Goal: Download file/media

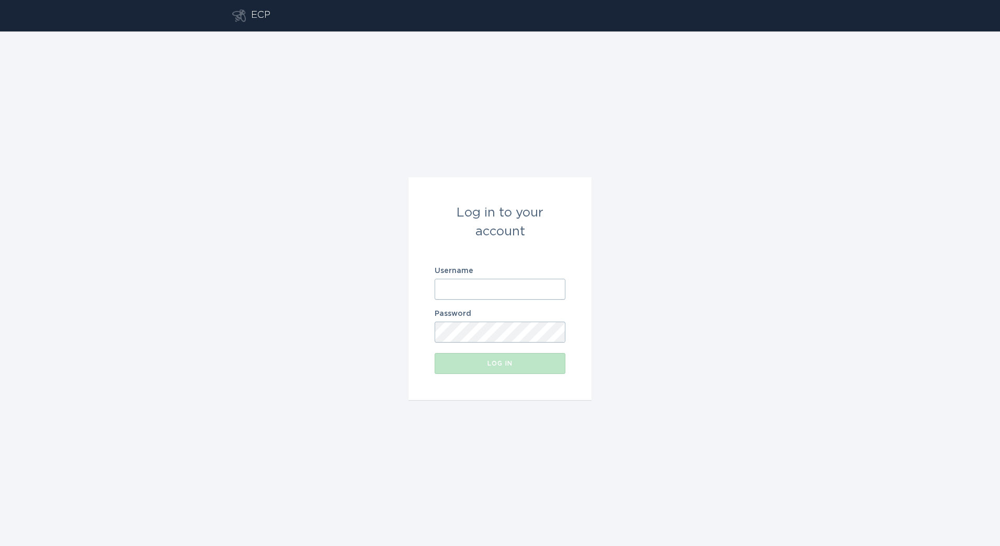
click at [518, 283] on input "Username" at bounding box center [500, 289] width 131 height 21
paste input "[PERSON_NAME][EMAIL_ADDRESS][DOMAIN_NAME]"
type input "[PERSON_NAME][EMAIL_ADDRESS][DOMAIN_NAME]"
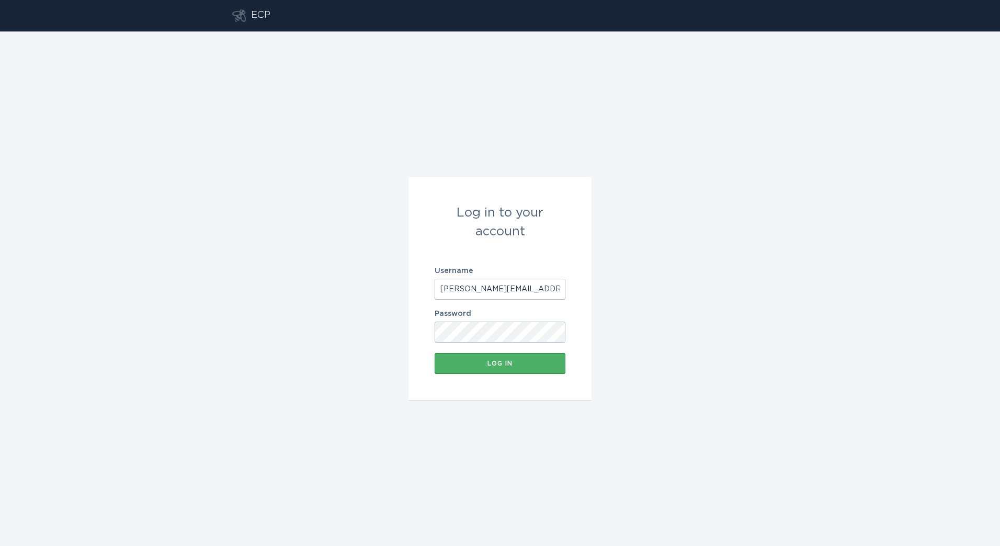
click at [527, 364] on div "Log in" at bounding box center [500, 363] width 120 height 6
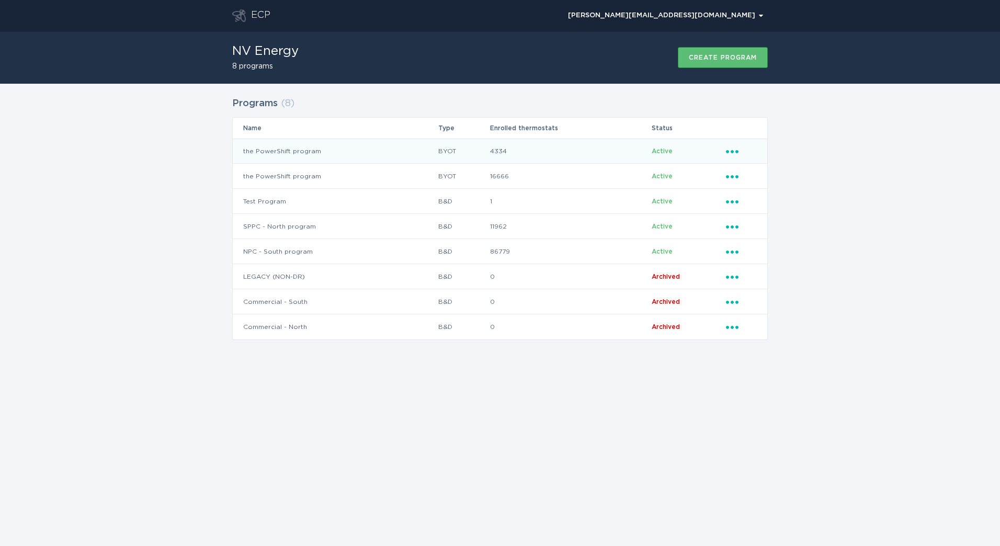
click at [732, 155] on div "Ellipsis" at bounding box center [741, 151] width 31 height 12
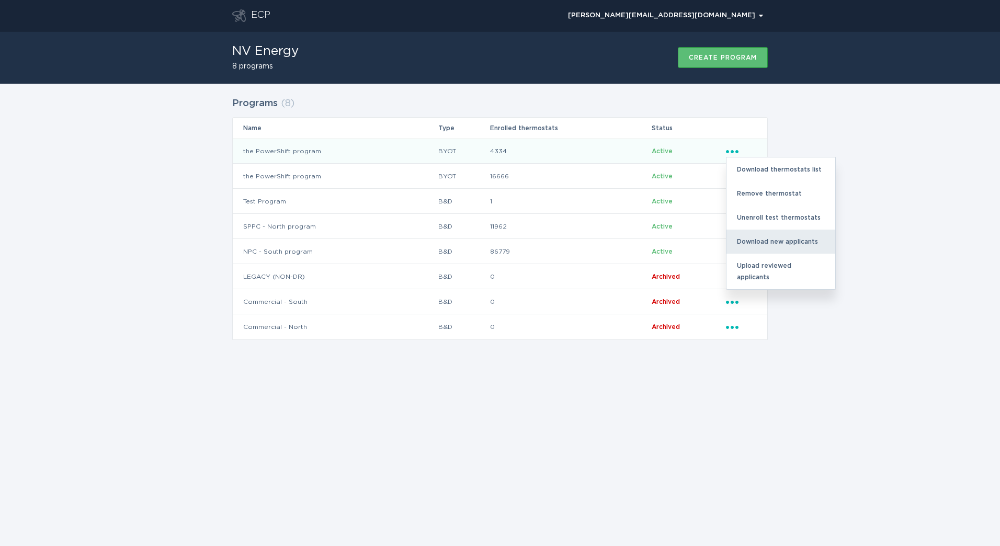
click at [777, 246] on div "Download new applicants" at bounding box center [781, 242] width 109 height 24
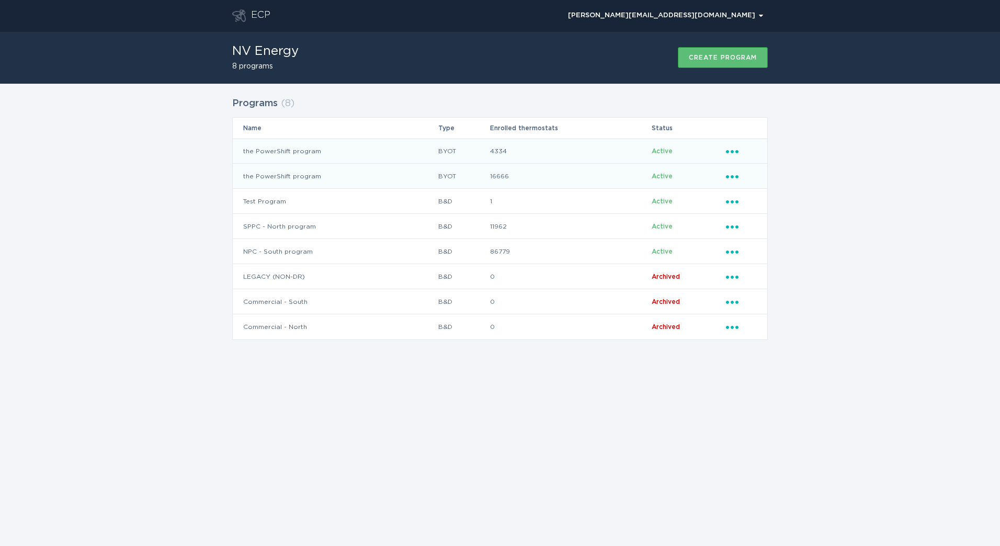
click at [737, 179] on div "Ellipsis" at bounding box center [741, 177] width 31 height 12
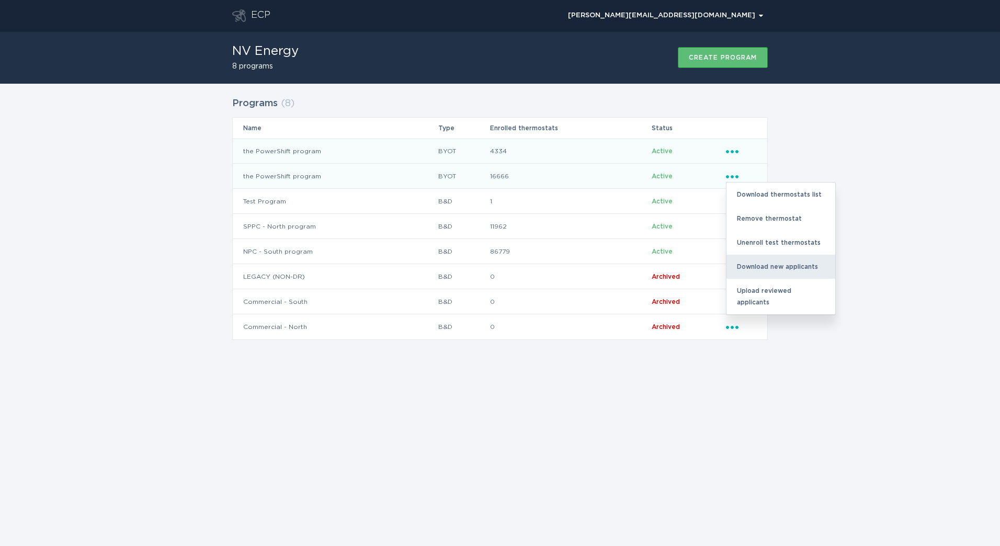
click at [761, 268] on div "Download new applicants" at bounding box center [781, 267] width 109 height 24
